Goal: Task Accomplishment & Management: Manage account settings

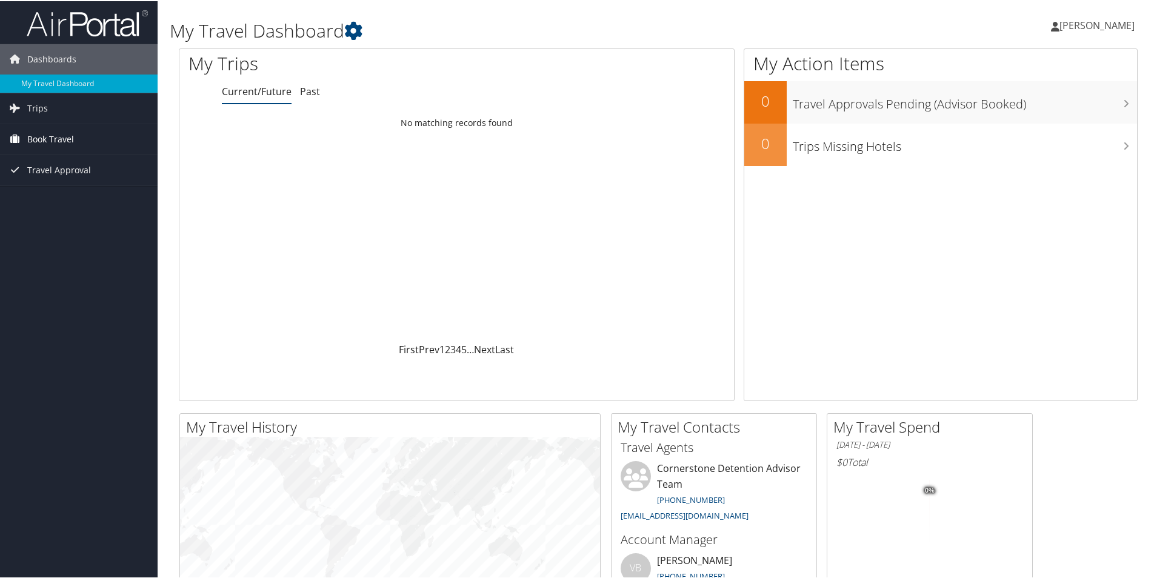
click at [76, 137] on link "Book Travel" at bounding box center [79, 138] width 158 height 30
click at [95, 117] on link "Trips" at bounding box center [79, 107] width 158 height 30
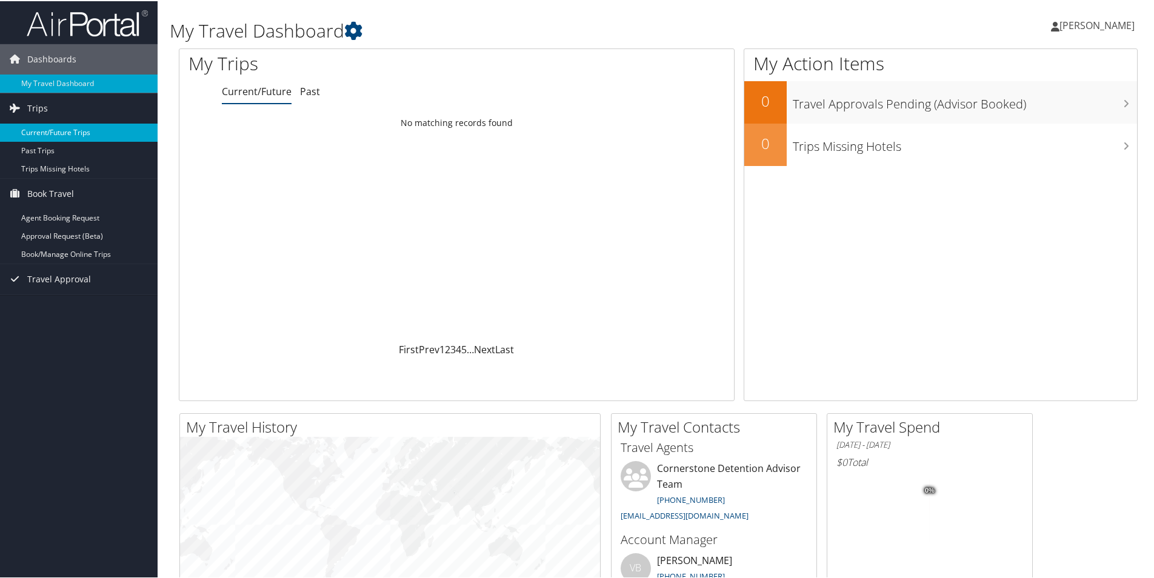
click at [69, 133] on link "Current/Future Trips" at bounding box center [79, 131] width 158 height 18
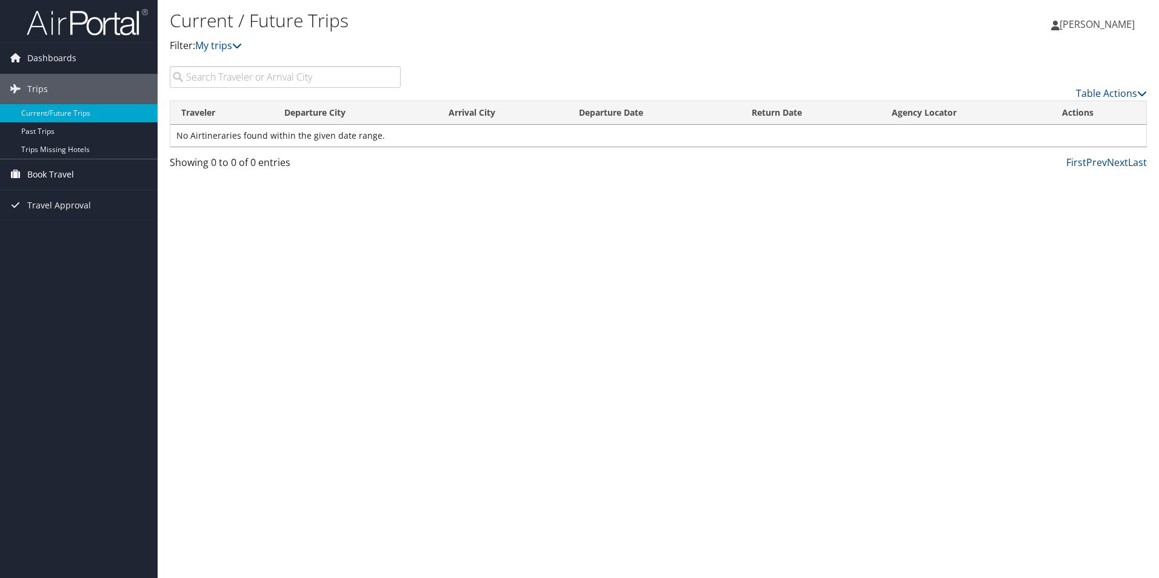
click at [53, 186] on span "Book Travel" at bounding box center [50, 174] width 47 height 30
click at [98, 236] on link "Book/Manage Online Trips" at bounding box center [79, 235] width 158 height 18
